Goal: Task Accomplishment & Management: Manage account settings

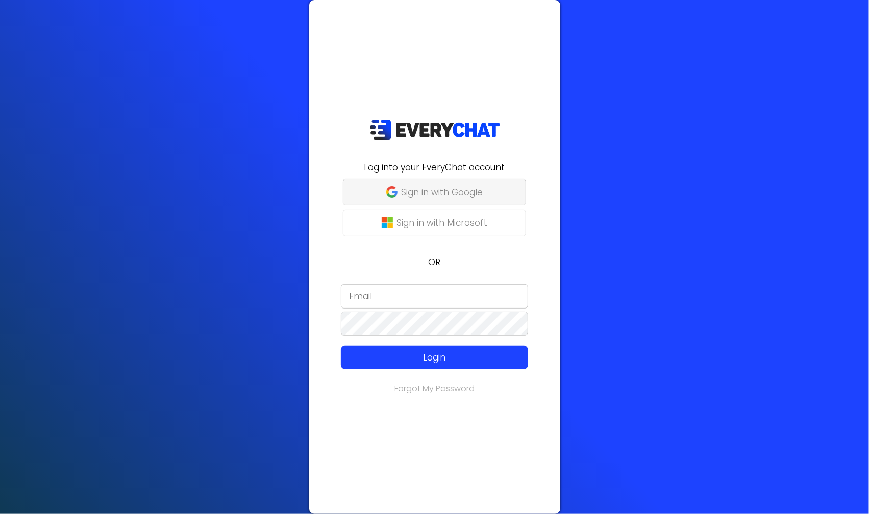
click at [439, 191] on p "Sign in with Google" at bounding box center [443, 192] width 82 height 13
click at [433, 299] on input "email" at bounding box center [434, 296] width 187 height 24
paste input "[EMAIL_ADDRESS][DOMAIN_NAME]"
type input "[EMAIL_ADDRESS][DOMAIN_NAME]"
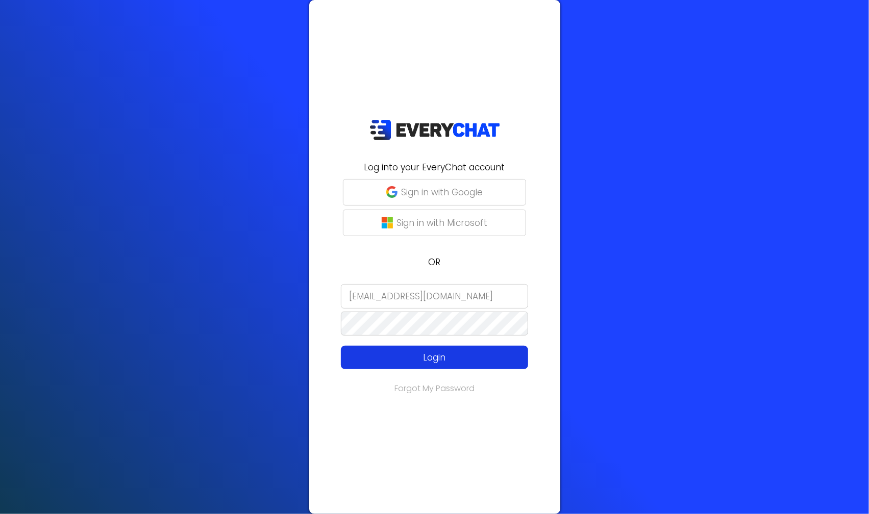
click at [370, 361] on p "Login" at bounding box center [435, 357] width 150 height 13
click at [439, 360] on p "Login" at bounding box center [435, 357] width 150 height 13
click at [446, 300] on input "email" at bounding box center [434, 296] width 187 height 24
click at [402, 360] on p "Login" at bounding box center [435, 357] width 150 height 13
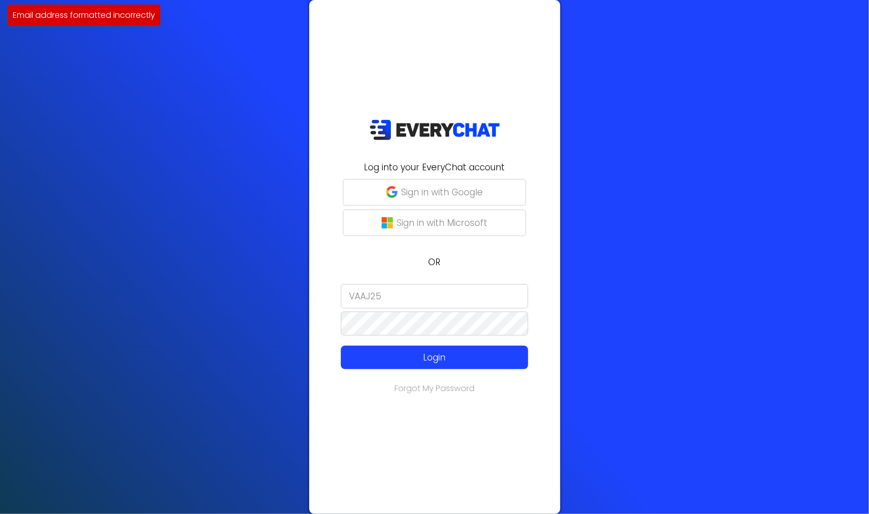
click at [422, 287] on input "VAAJ25" at bounding box center [434, 296] width 187 height 24
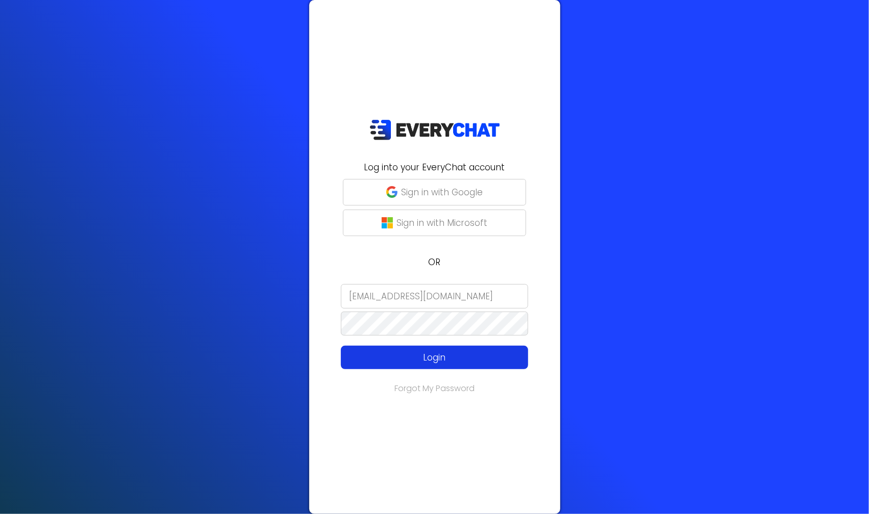
type input "[EMAIL_ADDRESS][DOMAIN_NAME]"
click at [430, 365] on button "Login" at bounding box center [434, 357] width 187 height 23
